Goal: Use online tool/utility: Utilize a website feature to perform a specific function

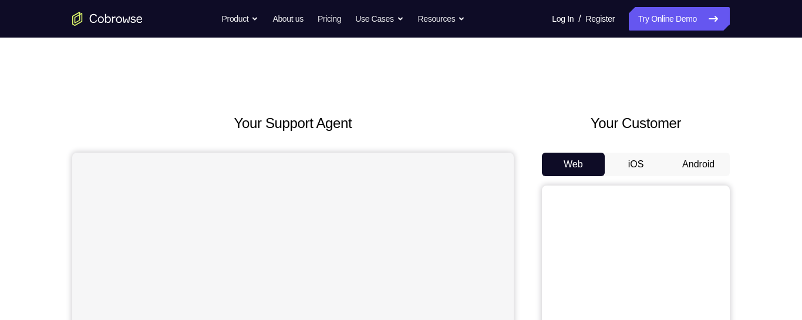
click at [712, 163] on button "Android" at bounding box center [698, 164] width 63 height 23
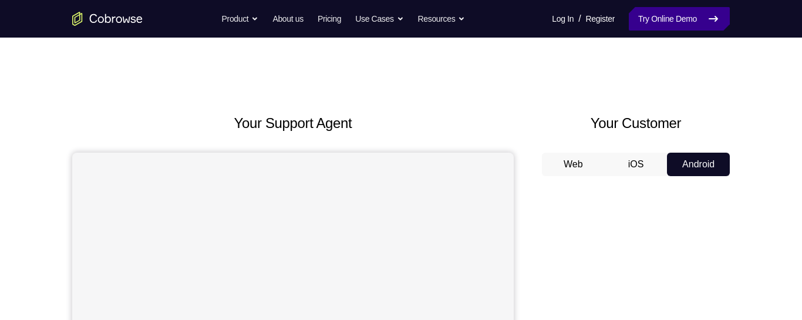
click at [671, 16] on link "Try Online Demo" at bounding box center [679, 18] width 101 height 23
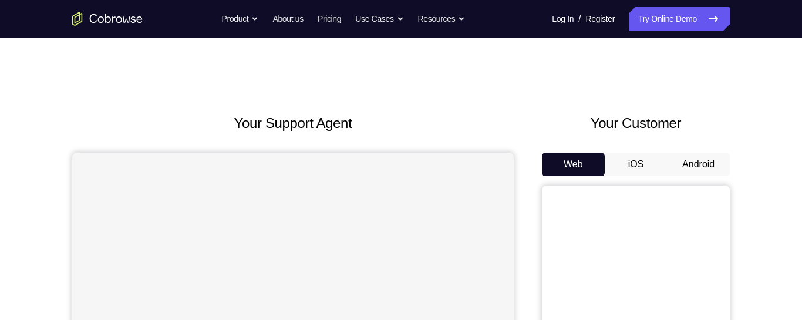
click at [701, 167] on button "Android" at bounding box center [698, 164] width 63 height 23
